Goal: Communication & Community: Share content

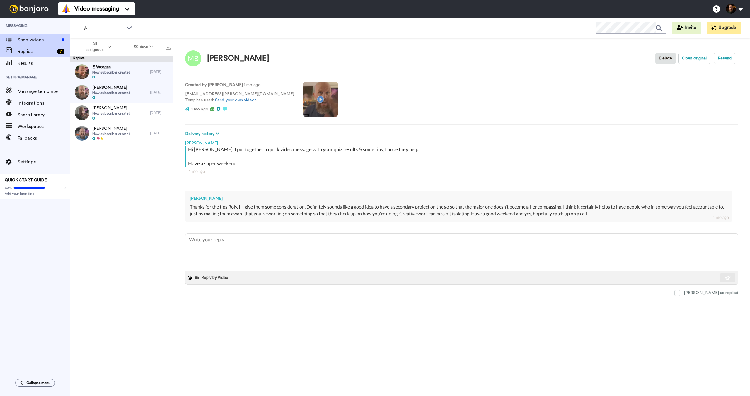
type textarea "x"
click at [27, 36] on span "Send videos" at bounding box center [39, 39] width 42 height 7
click at [29, 39] on span "Send videos" at bounding box center [39, 39] width 42 height 7
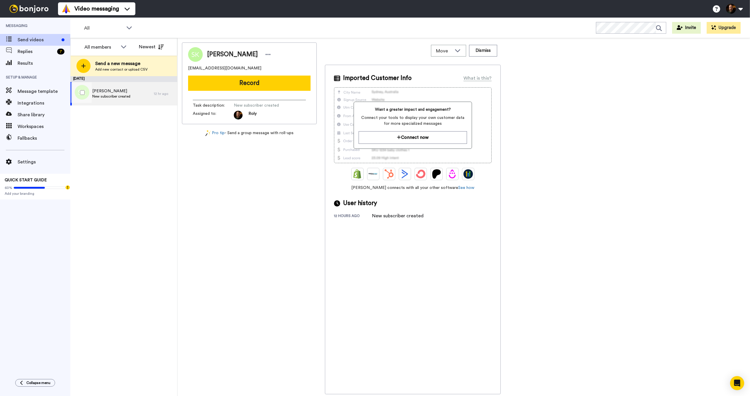
click at [138, 100] on div "Swaroop Kishore New subscriber created" at bounding box center [111, 93] width 83 height 23
